Goal: Task Accomplishment & Management: Manage account settings

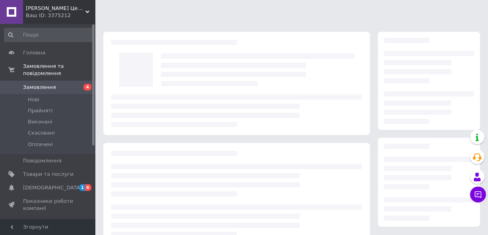
scroll to position [128, 0]
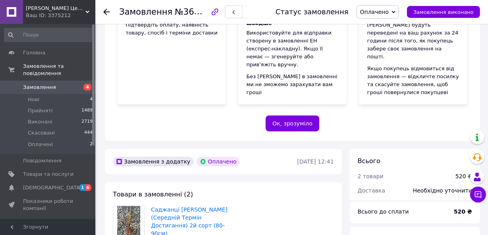
click at [52, 84] on span "Замовлення" at bounding box center [48, 87] width 50 height 7
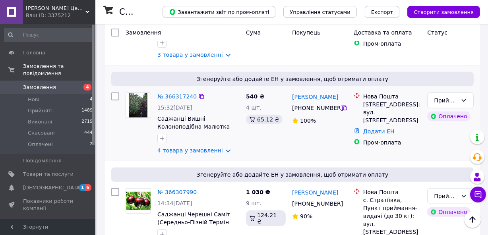
scroll to position [385, 0]
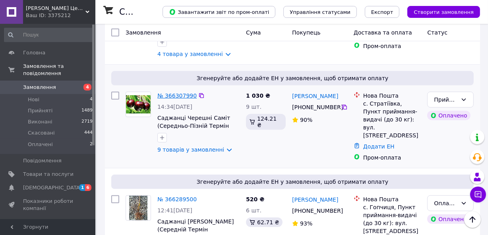
click at [184, 98] on link "№ 366307990" at bounding box center [176, 96] width 39 height 6
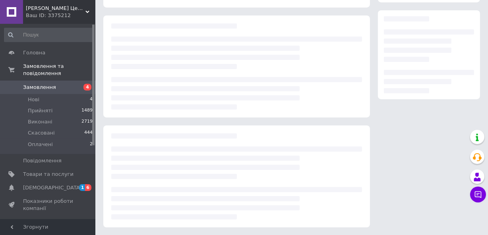
scroll to position [385, 0]
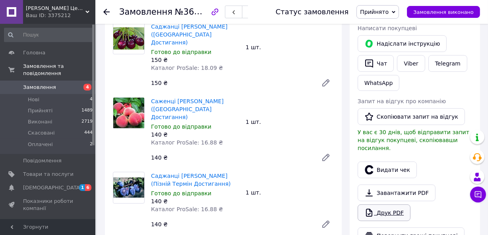
click at [379, 205] on link "Друк PDF" at bounding box center [384, 213] width 53 height 17
click at [65, 84] on span "Замовлення" at bounding box center [48, 87] width 50 height 7
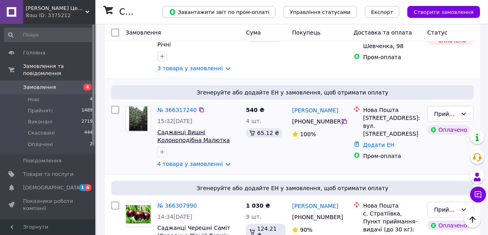
scroll to position [289, 0]
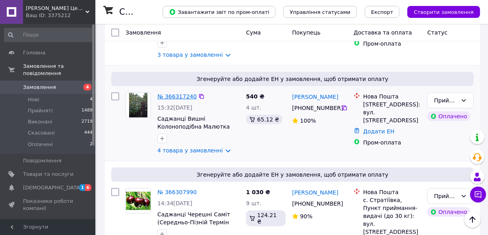
click at [182, 94] on link "№ 366317240" at bounding box center [176, 96] width 39 height 6
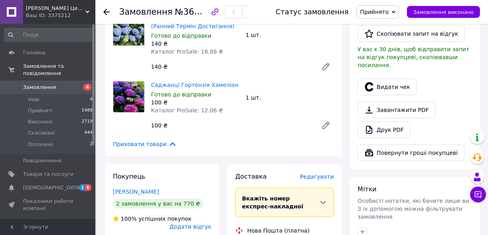
scroll to position [481, 0]
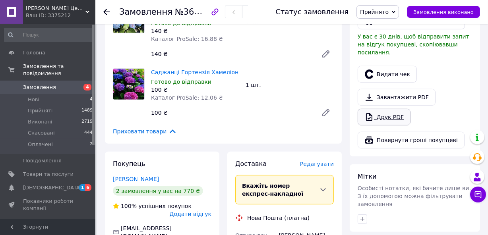
click at [390, 109] on link "Друк PDF" at bounding box center [384, 117] width 53 height 17
click at [64, 184] on span "[DEMOGRAPHIC_DATA]" at bounding box center [48, 187] width 50 height 7
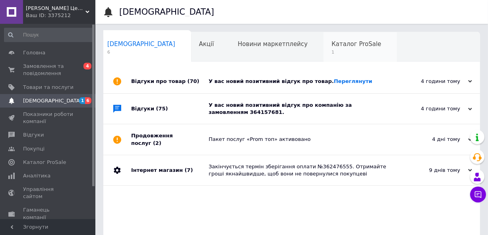
click at [331, 50] on span "1" at bounding box center [356, 52] width 50 height 6
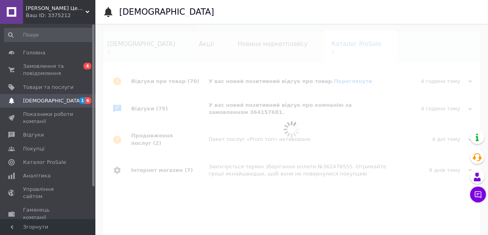
scroll to position [0, 17]
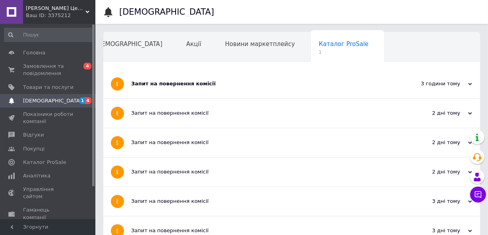
click at [232, 81] on div "Запит на повернення комісії" at bounding box center [261, 83] width 261 height 7
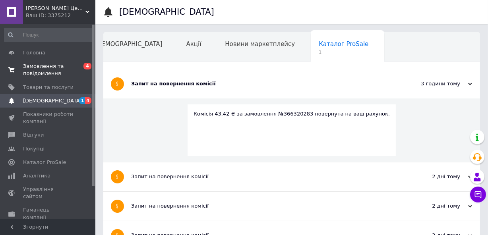
click at [51, 64] on span "Замовлення та повідомлення" at bounding box center [48, 70] width 50 height 14
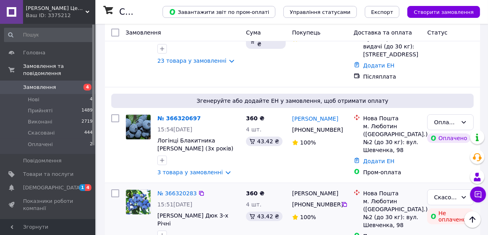
scroll to position [192, 0]
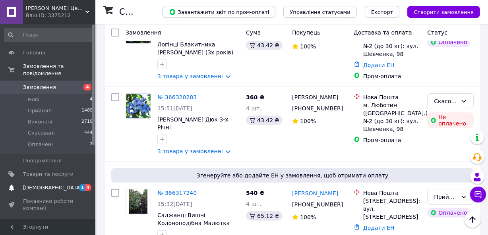
click at [64, 184] on span "[DEMOGRAPHIC_DATA]" at bounding box center [48, 187] width 50 height 7
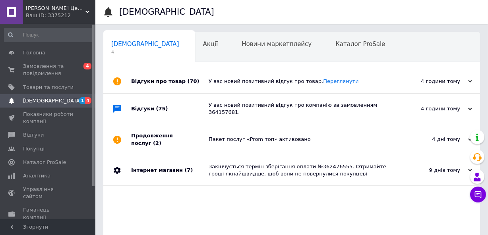
scroll to position [0, 4]
click at [331, 43] on span "Каталог ProSale" at bounding box center [356, 44] width 50 height 7
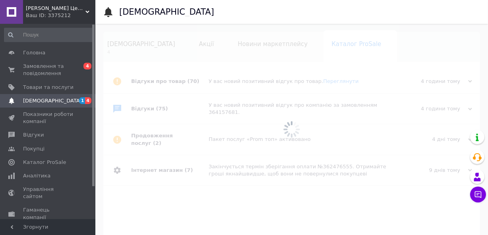
scroll to position [0, 17]
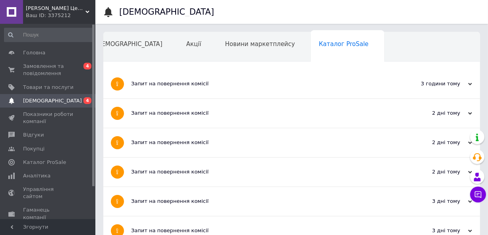
click at [210, 79] on div "Запит на повернення комісії" at bounding box center [261, 84] width 261 height 29
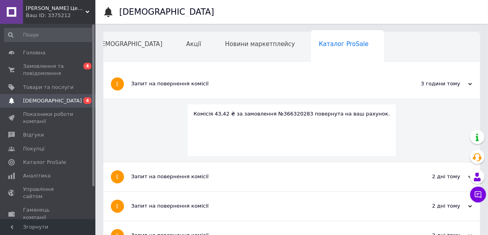
click at [211, 79] on div "Запит на повернення комісії" at bounding box center [261, 84] width 261 height 29
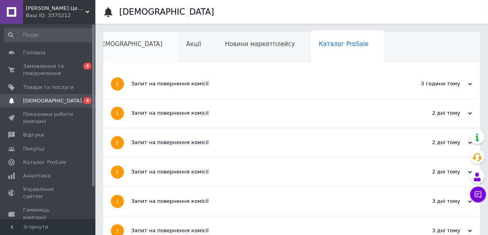
click at [125, 47] on span "[DEMOGRAPHIC_DATA]" at bounding box center [129, 44] width 68 height 7
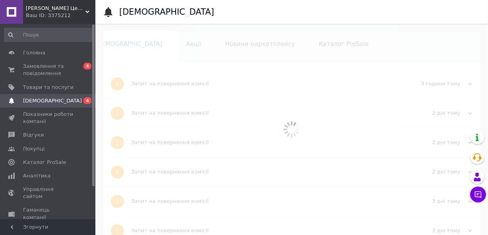
scroll to position [0, 4]
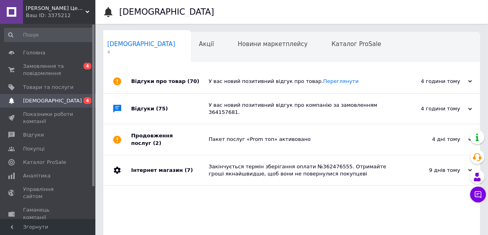
click at [285, 102] on div "У вас новий позитивний відгук про компанію за замовленням 364157681." at bounding box center [301, 109] width 184 height 14
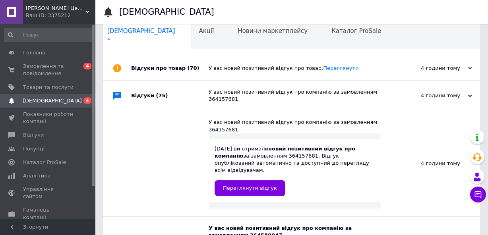
scroll to position [0, 0]
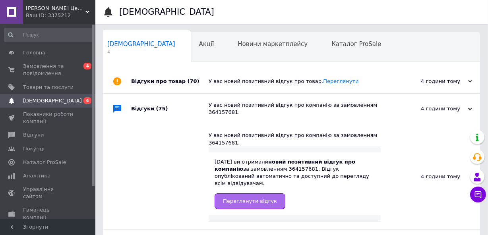
click at [248, 198] on span "Переглянути відгук" at bounding box center [250, 201] width 54 height 6
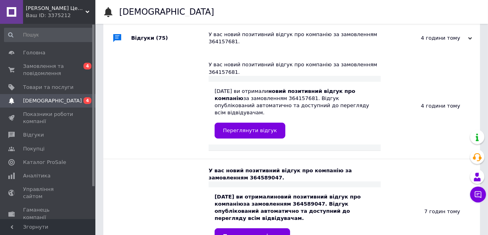
scroll to position [96, 0]
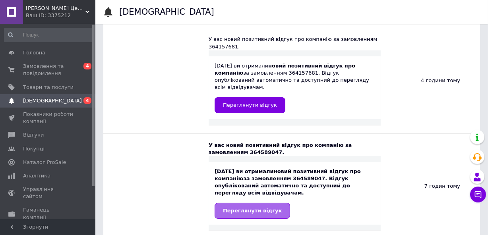
click at [256, 208] on span "Переглянути відгук" at bounding box center [252, 211] width 59 height 6
click at [250, 203] on link "Переглянути відгук" at bounding box center [252, 211] width 75 height 16
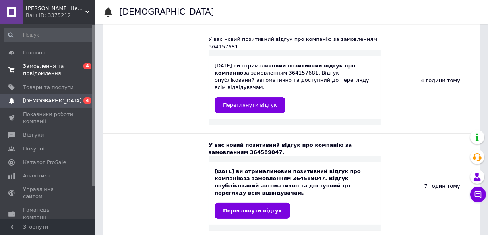
click at [54, 67] on span "Замовлення та повідомлення" at bounding box center [48, 70] width 50 height 14
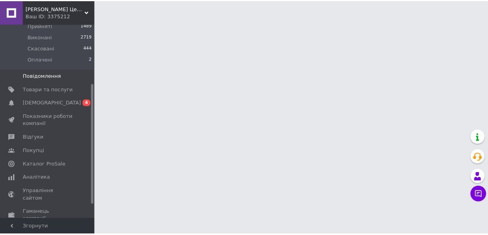
scroll to position [96, 0]
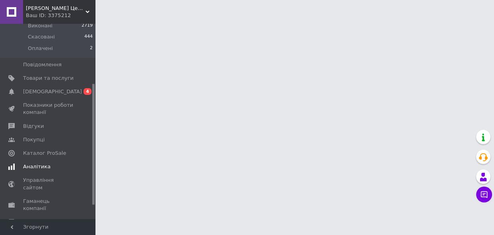
click at [43, 163] on span "Аналітика" at bounding box center [36, 166] width 27 height 7
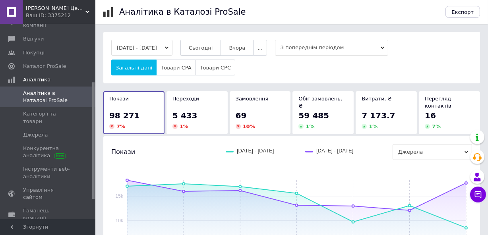
click at [213, 51] on span "Сьогодні" at bounding box center [201, 48] width 24 height 6
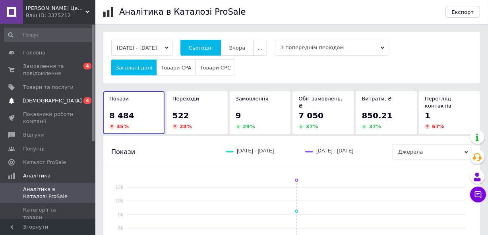
click at [50, 101] on span "[DEMOGRAPHIC_DATA]" at bounding box center [52, 100] width 59 height 7
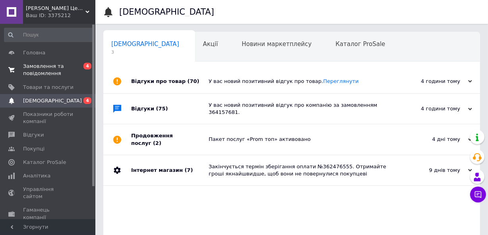
scroll to position [0, 4]
click at [58, 67] on span "Замовлення та повідомлення" at bounding box center [48, 70] width 50 height 14
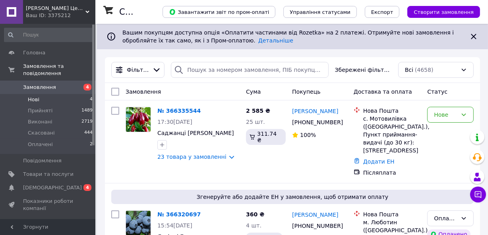
click at [83, 94] on li "Нові 4" at bounding box center [48, 99] width 97 height 11
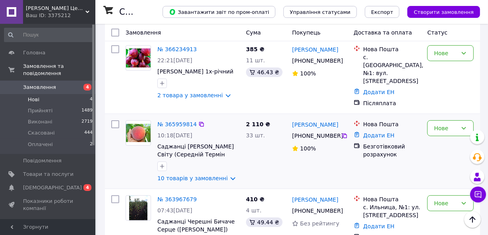
scroll to position [96, 0]
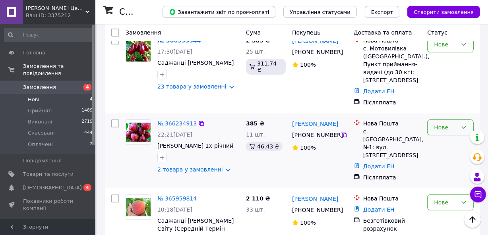
click at [453, 132] on div "Нове" at bounding box center [445, 127] width 23 height 9
click at [439, 151] on li "Прийнято" at bounding box center [451, 152] width 46 height 14
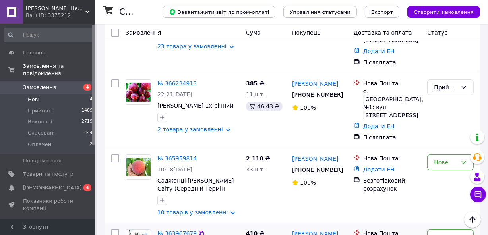
scroll to position [23, 0]
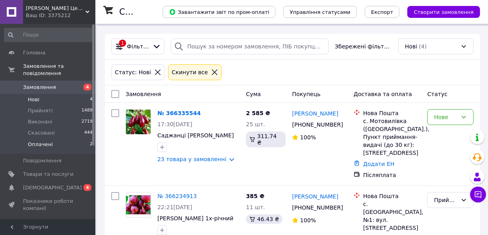
click at [86, 139] on li "Оплачені 2" at bounding box center [48, 146] width 97 height 15
